Goal: Information Seeking & Learning: Learn about a topic

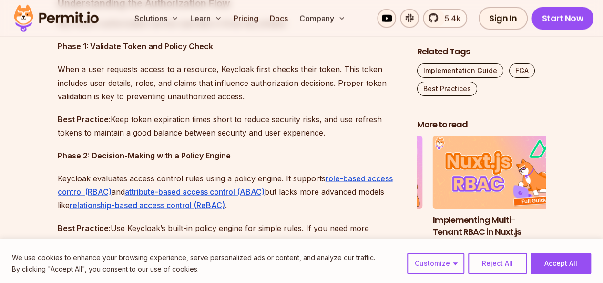
scroll to position [815, 0]
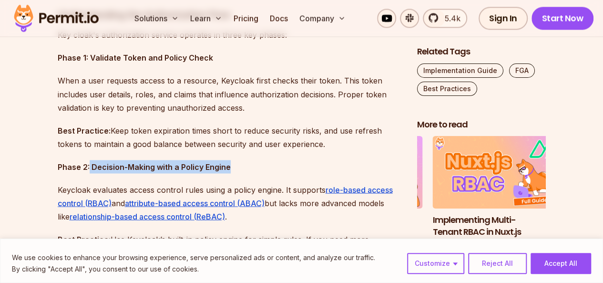
drag, startPoint x: 89, startPoint y: 162, endPoint x: 240, endPoint y: 161, distance: 151.5
click at [240, 161] on p "Phase 2: Decision-Making with a Policy Engine" at bounding box center [230, 166] width 344 height 13
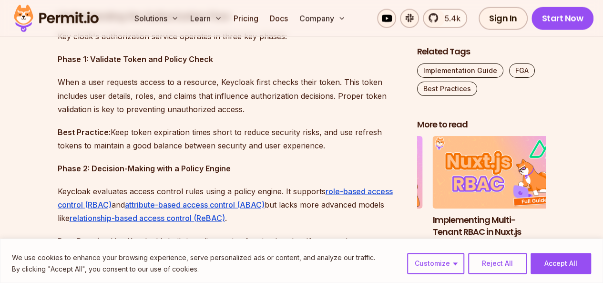
click at [73, 78] on p "When a user requests access to a resource, Keycloak first checks their token. T…" at bounding box center [230, 95] width 344 height 40
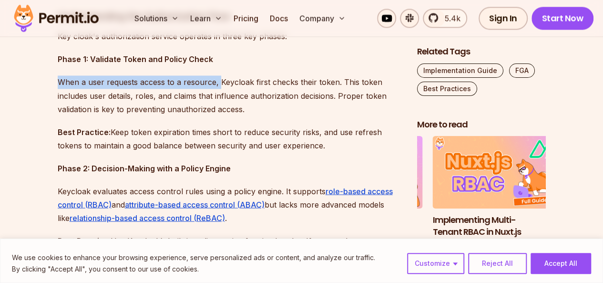
drag, startPoint x: 73, startPoint y: 78, endPoint x: 215, endPoint y: 78, distance: 141.5
click at [215, 78] on p "When a user requests access to a resource, Keycloak first checks their token. T…" at bounding box center [230, 95] width 344 height 40
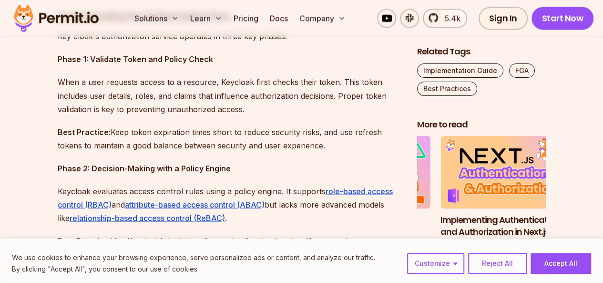
click at [348, 84] on p "When a user requests access to a resource, Keycloak first checks their token. T…" at bounding box center [230, 95] width 344 height 40
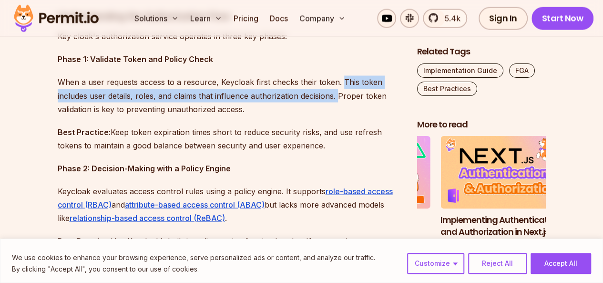
drag, startPoint x: 348, startPoint y: 84, endPoint x: 335, endPoint y: 94, distance: 15.6
click at [335, 94] on p "When a user requests access to a resource, Keycloak first checks their token. T…" at bounding box center [230, 95] width 344 height 40
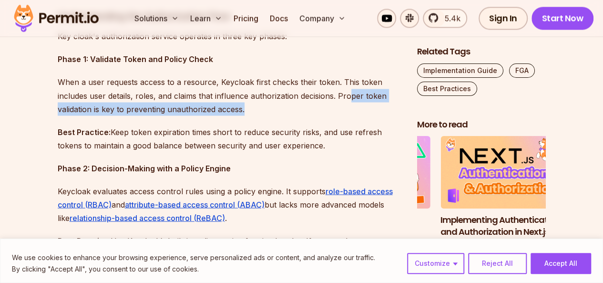
drag, startPoint x: 351, startPoint y: 94, endPoint x: 280, endPoint y: 109, distance: 72.1
click at [280, 109] on p "When a user requests access to a resource, Keycloak first checks their token. T…" at bounding box center [230, 95] width 344 height 40
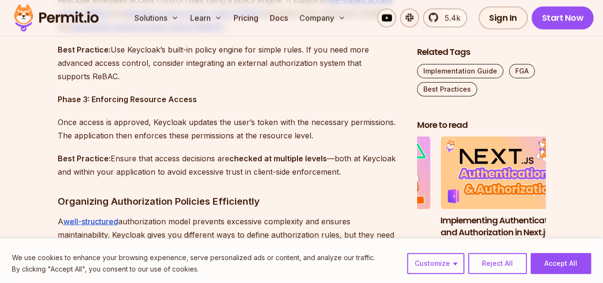
scroll to position [1093, 0]
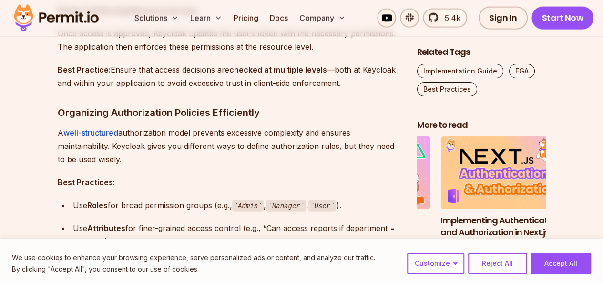
click at [280, 109] on h3 "Organizing Authorization Policies Efficiently" at bounding box center [230, 112] width 344 height 15
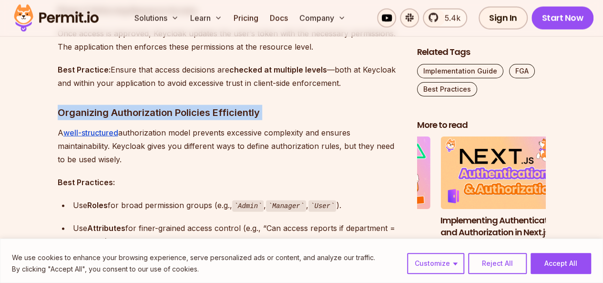
click at [280, 109] on h3 "Organizing Authorization Policies Efficiently" at bounding box center [230, 112] width 344 height 15
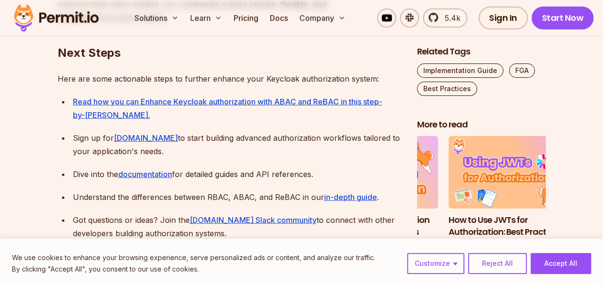
scroll to position [3185, 0]
